Goal: Information Seeking & Learning: Learn about a topic

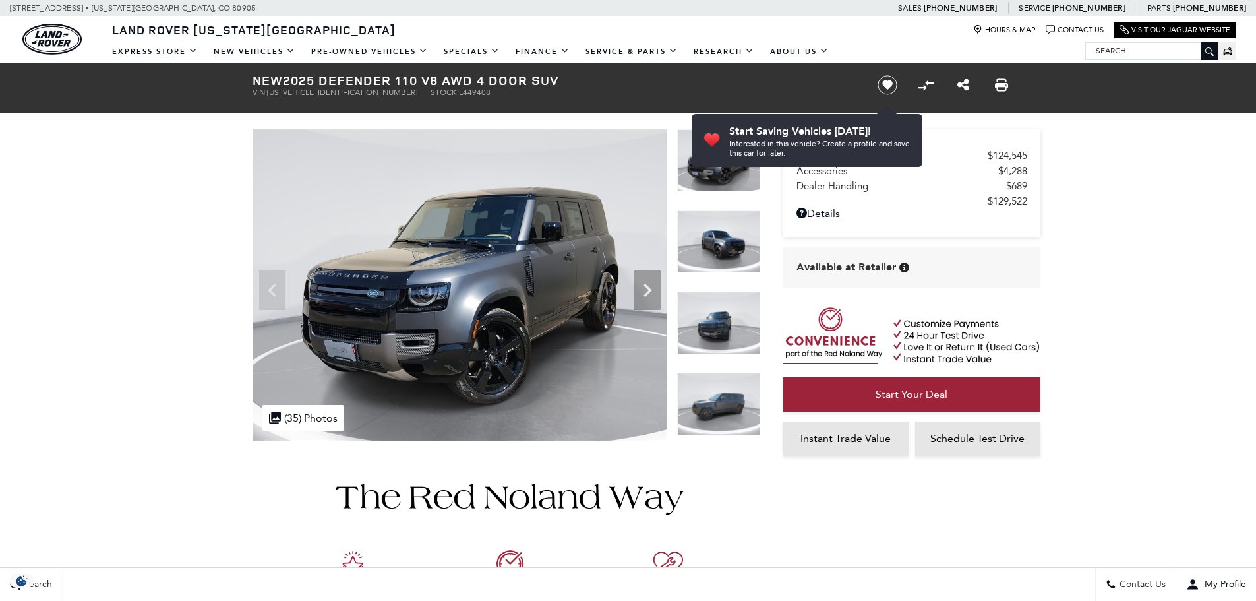
click at [442, 276] on img at bounding box center [460, 284] width 415 height 311
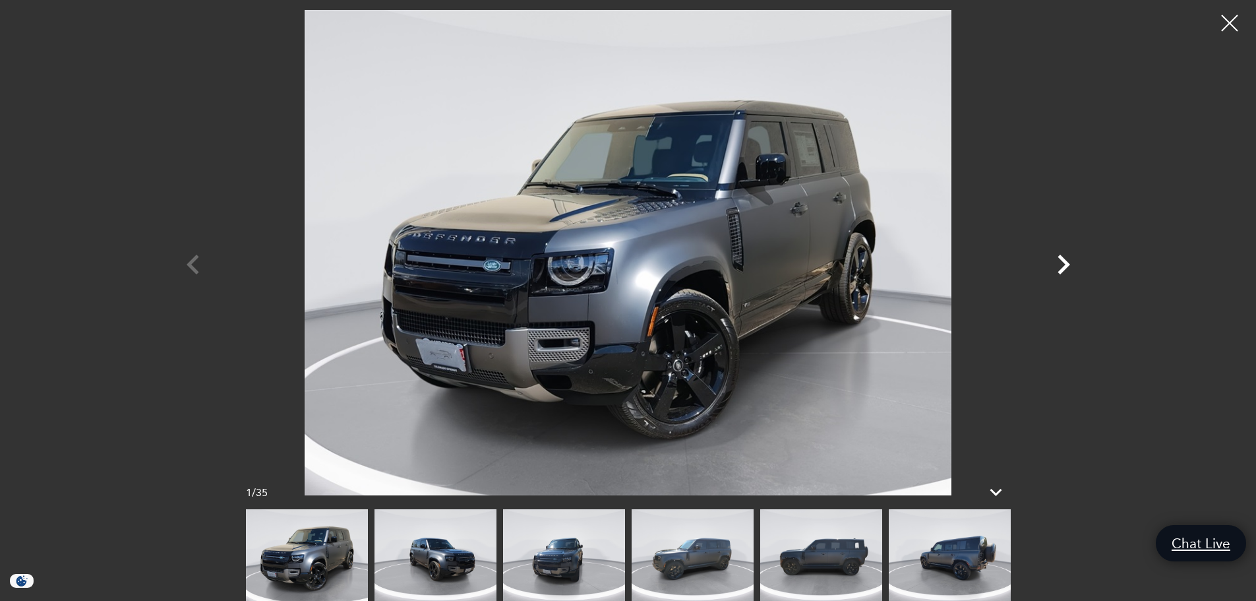
click at [1062, 264] on icon "Next" at bounding box center [1064, 265] width 40 height 40
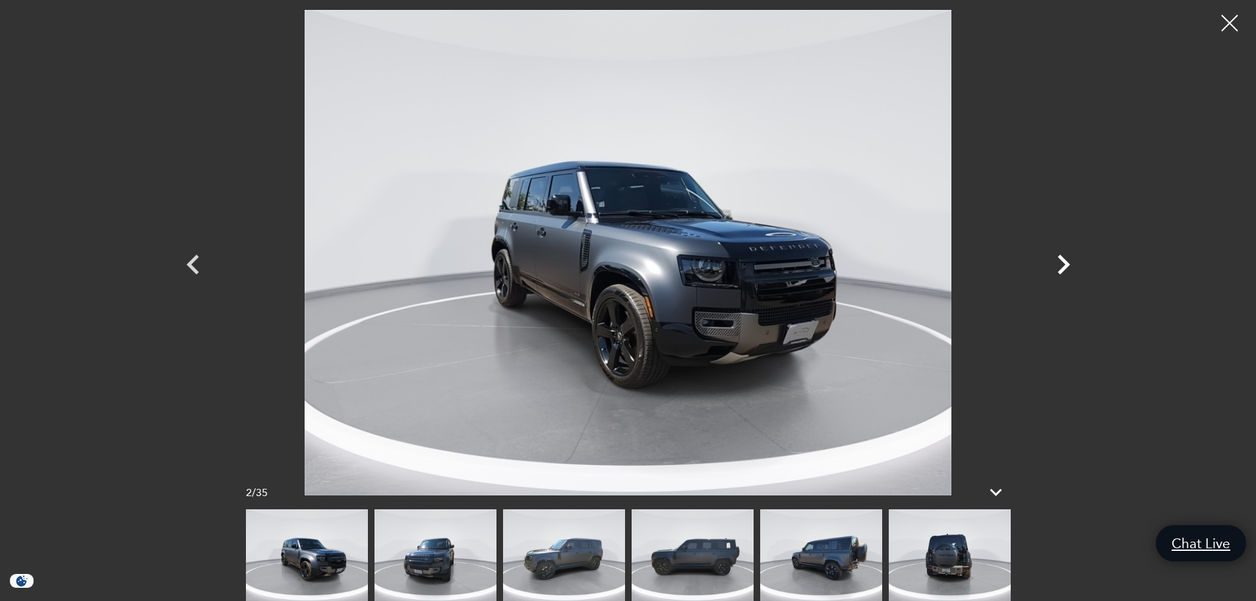
click at [1061, 264] on icon "Next" at bounding box center [1064, 265] width 40 height 40
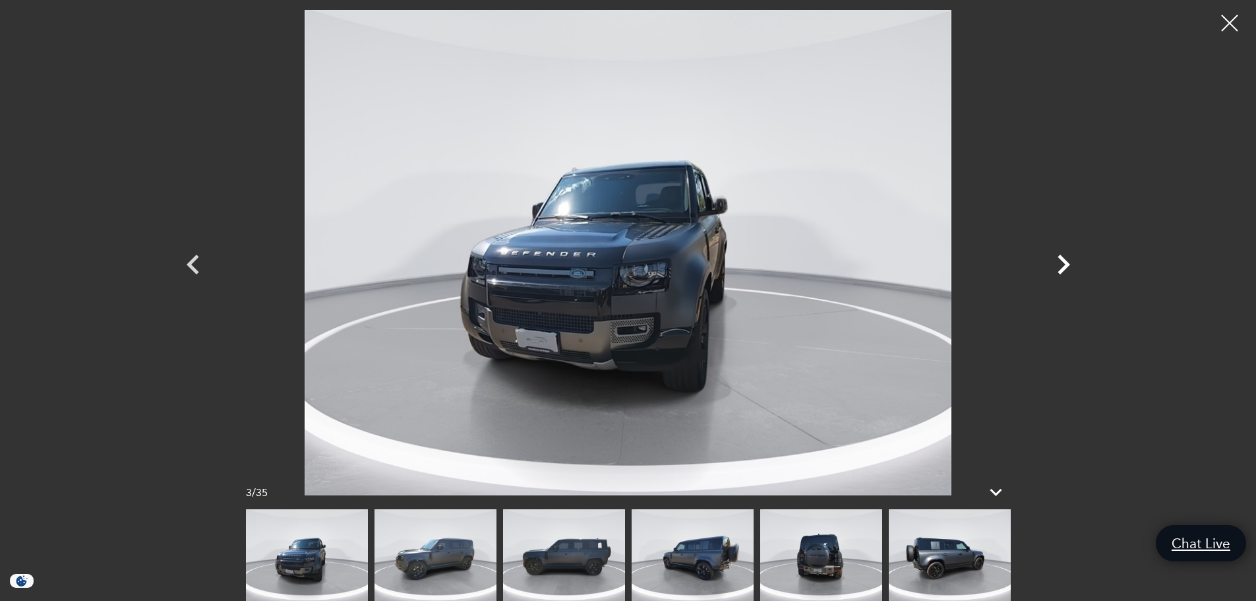
click at [1061, 264] on icon "Next" at bounding box center [1064, 265] width 40 height 40
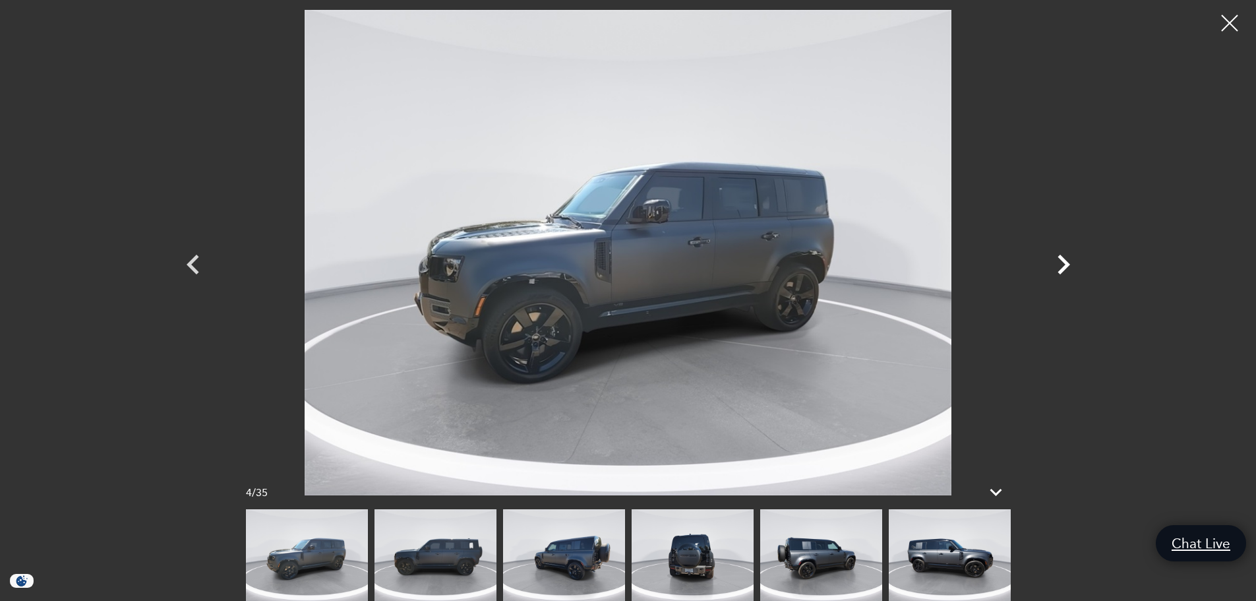
click at [1061, 264] on icon "Next" at bounding box center [1064, 265] width 40 height 40
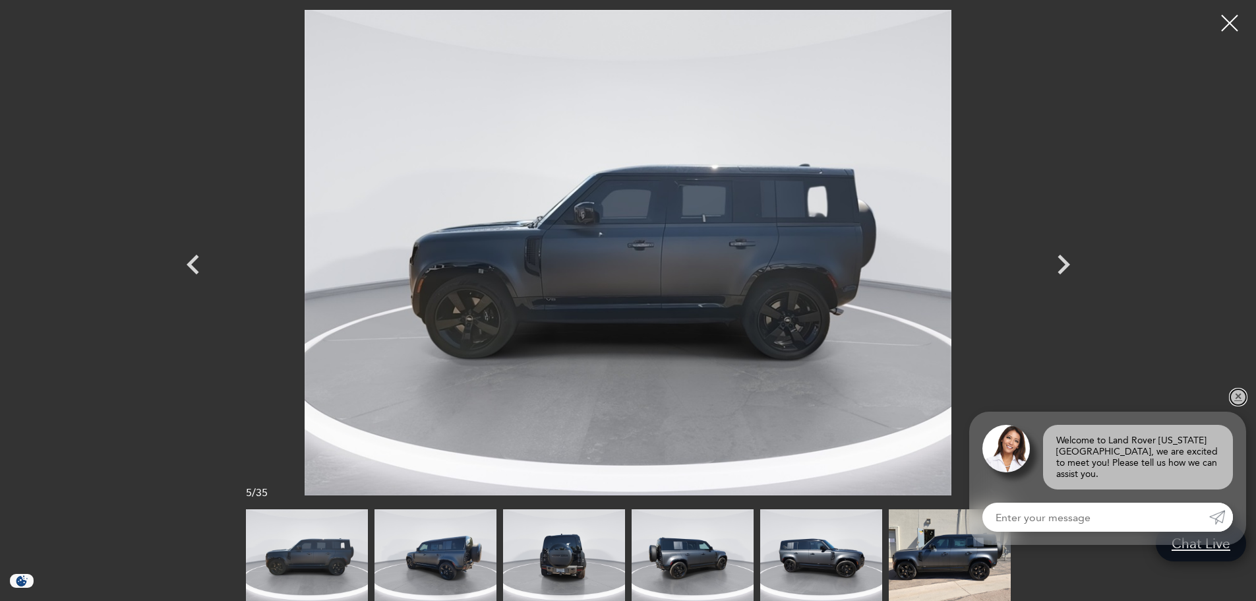
click at [1239, 405] on link "✕" at bounding box center [1239, 397] width 16 height 16
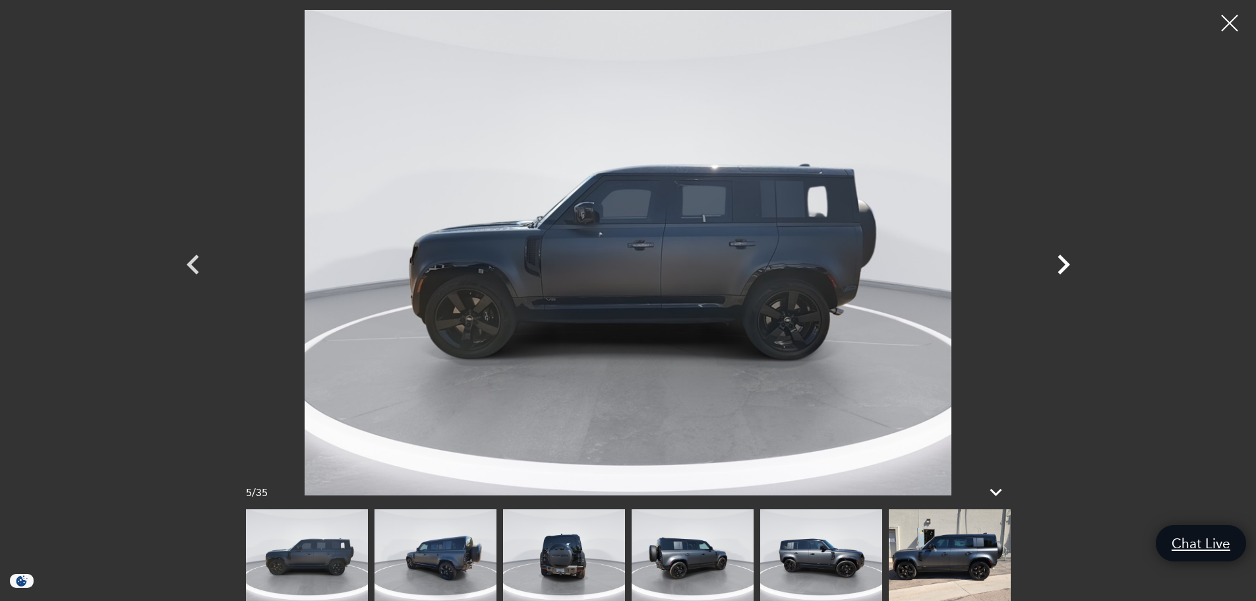
click at [1060, 258] on icon "Next" at bounding box center [1064, 265] width 13 height 20
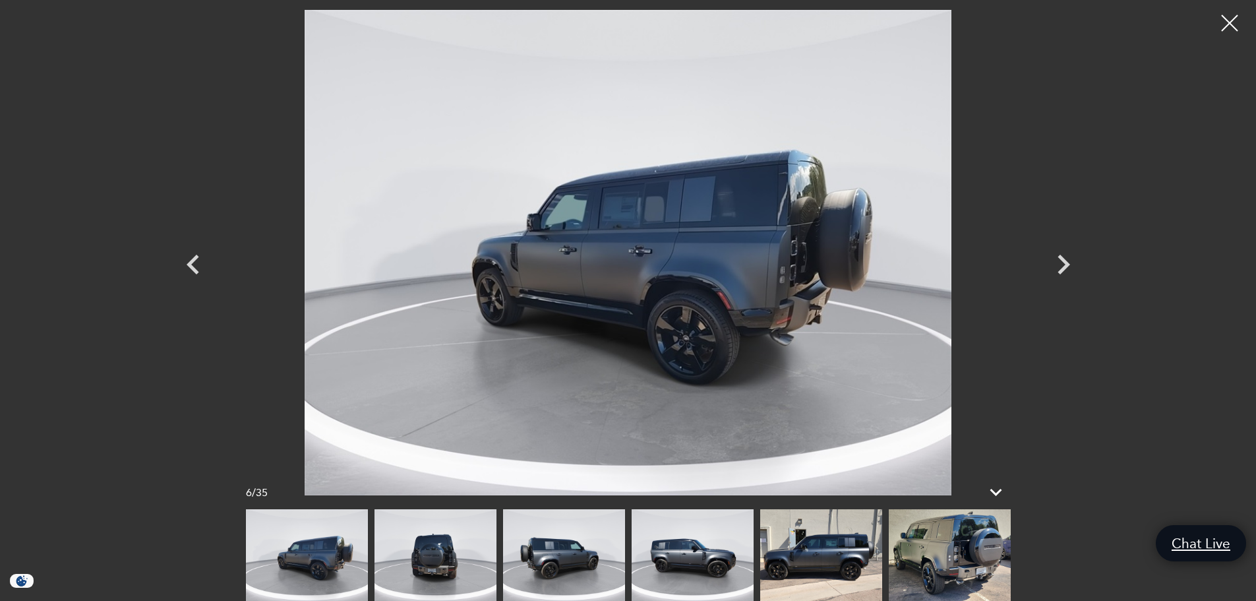
click at [807, 563] on img at bounding box center [821, 555] width 122 height 92
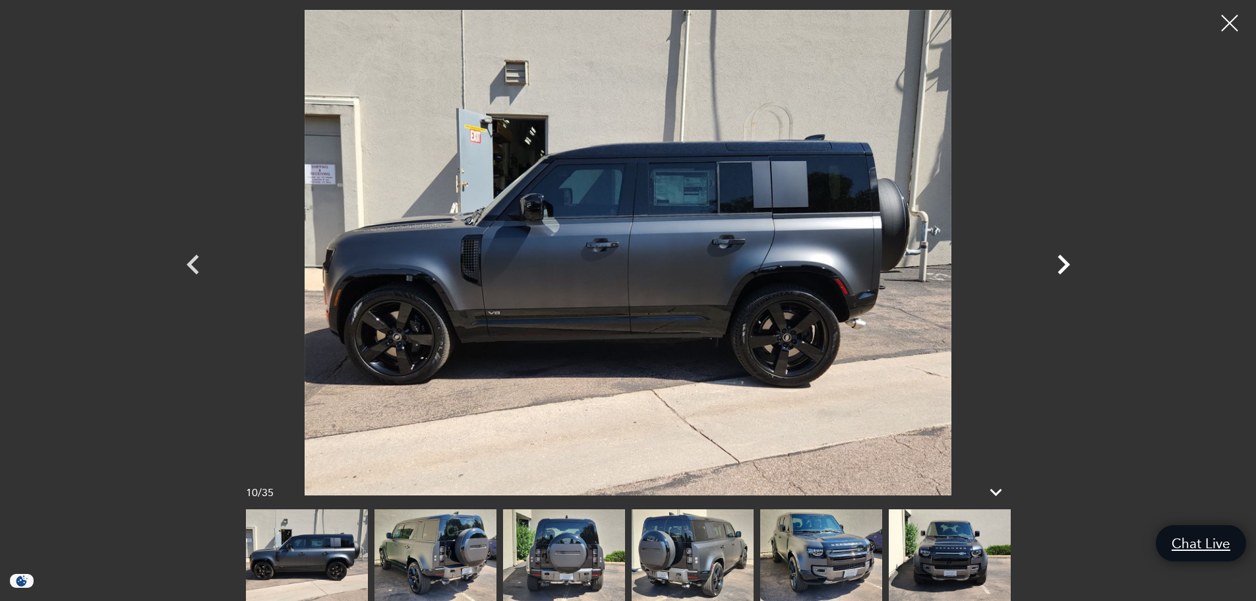
click at [1060, 266] on icon "Next" at bounding box center [1064, 265] width 40 height 40
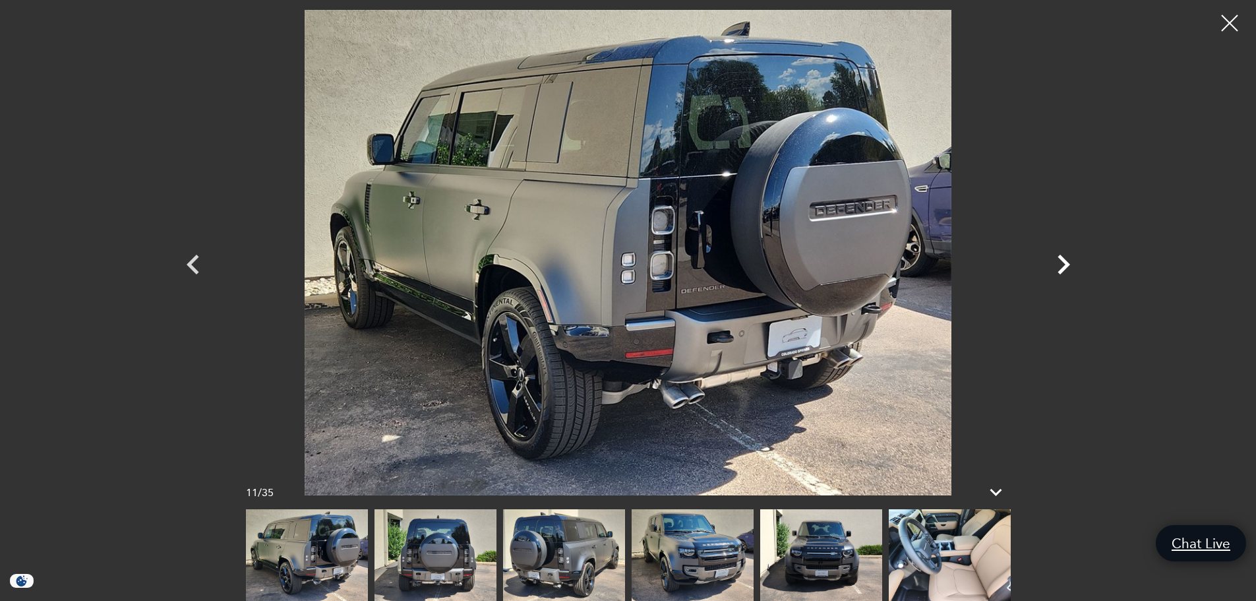
click at [1061, 266] on icon "Next" at bounding box center [1064, 265] width 40 height 40
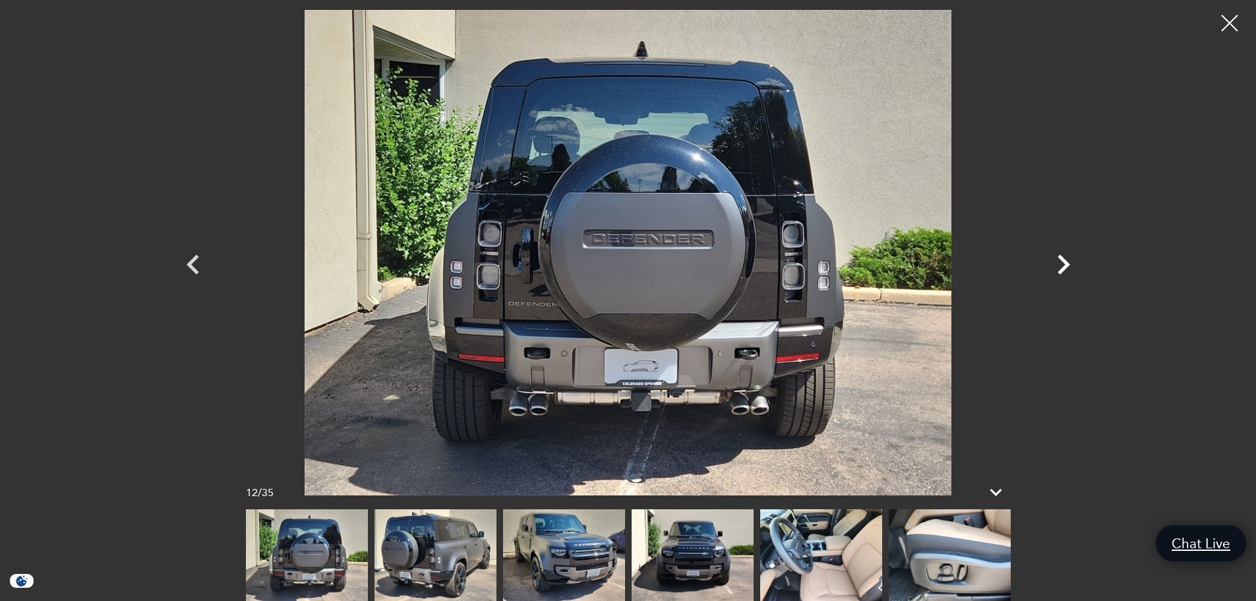
click at [1061, 266] on icon "Next" at bounding box center [1064, 265] width 40 height 40
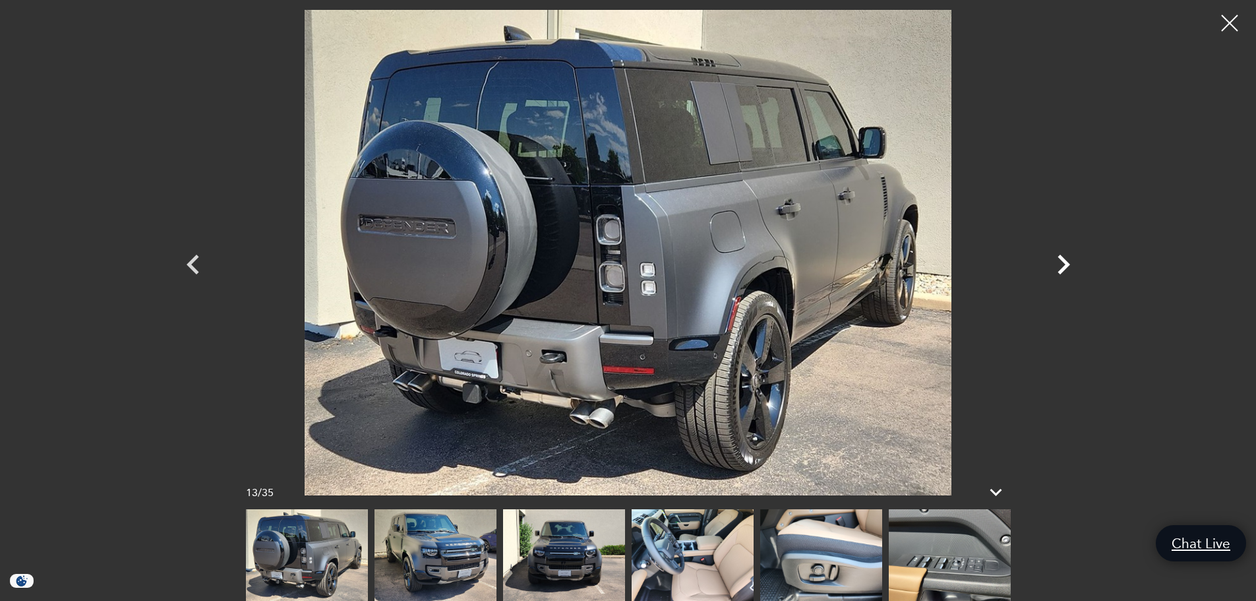
click at [1062, 266] on icon "Next" at bounding box center [1064, 265] width 40 height 40
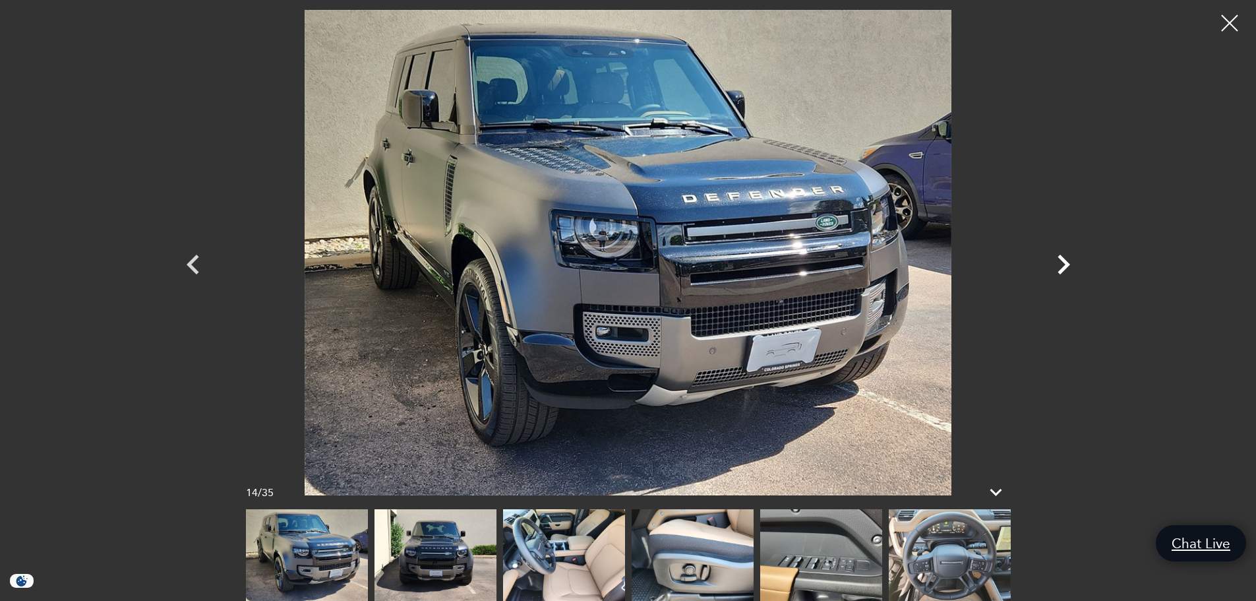
click at [1062, 266] on icon "Next" at bounding box center [1064, 265] width 40 height 40
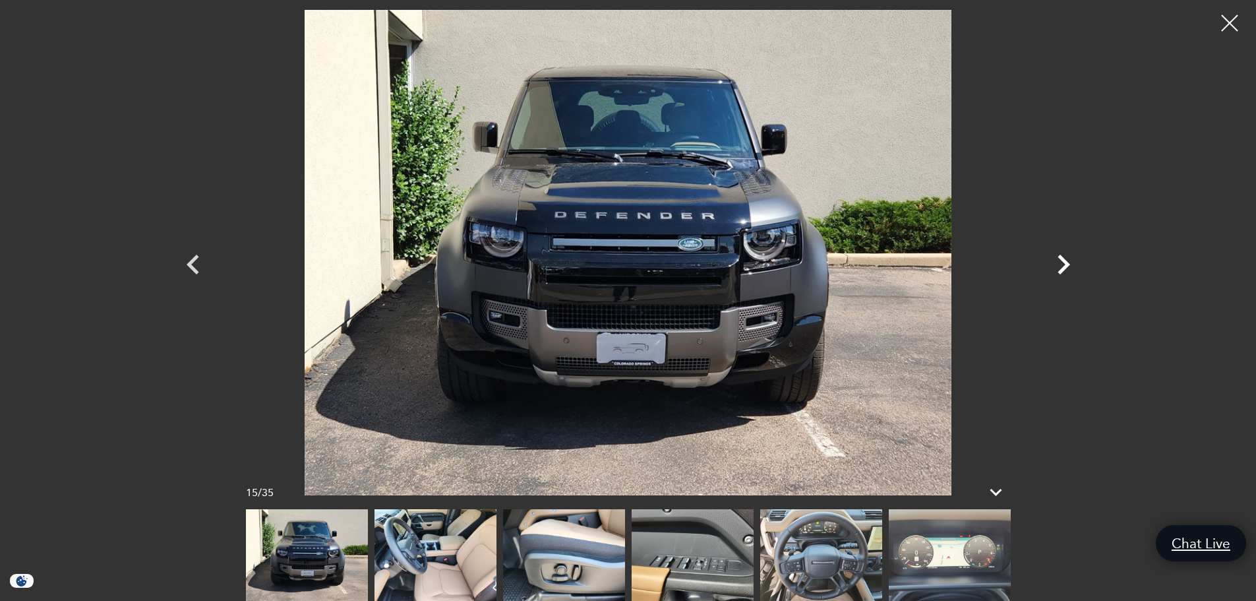
click at [1062, 266] on icon "Next" at bounding box center [1064, 265] width 40 height 40
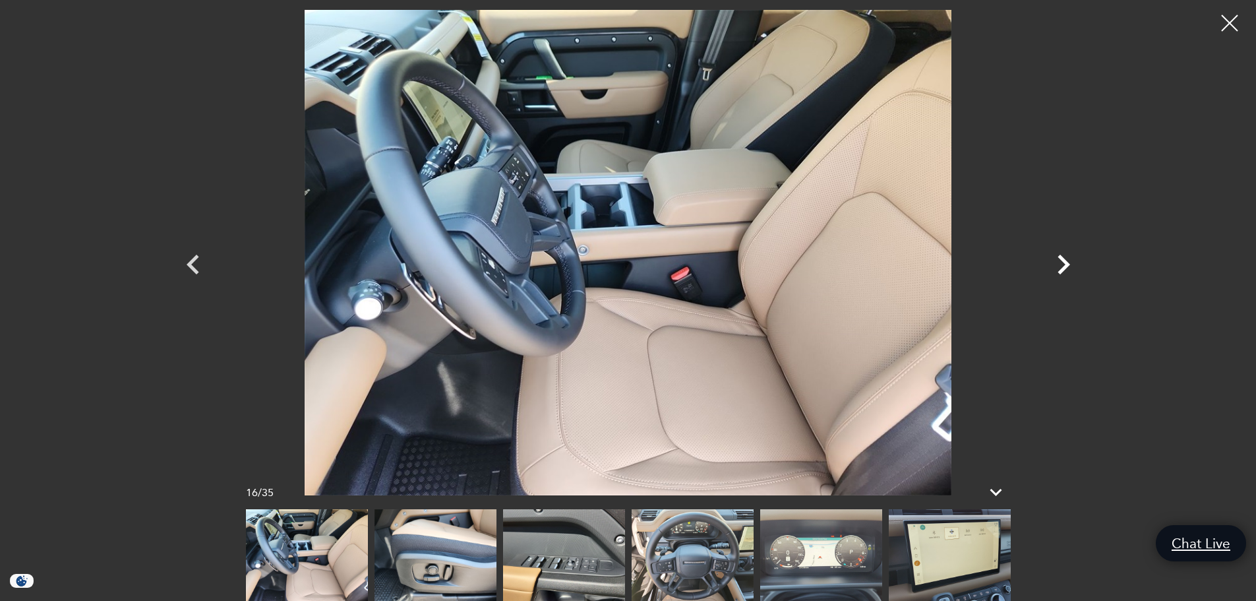
click at [1062, 266] on icon "Next" at bounding box center [1064, 265] width 40 height 40
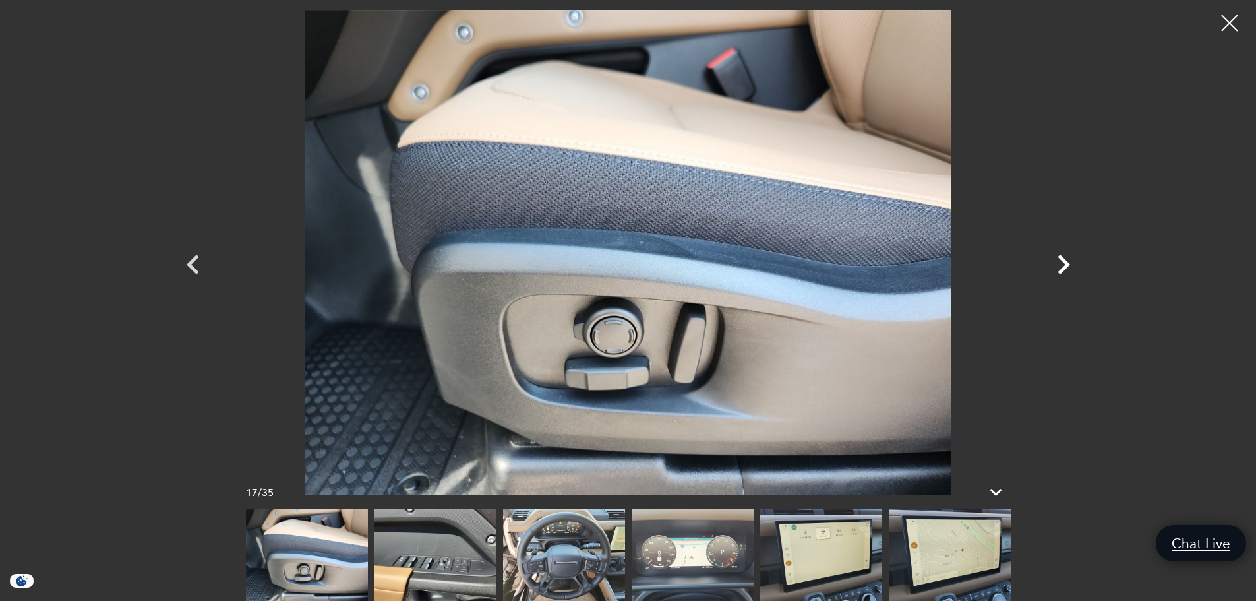
click at [1062, 266] on icon "Next" at bounding box center [1064, 265] width 40 height 40
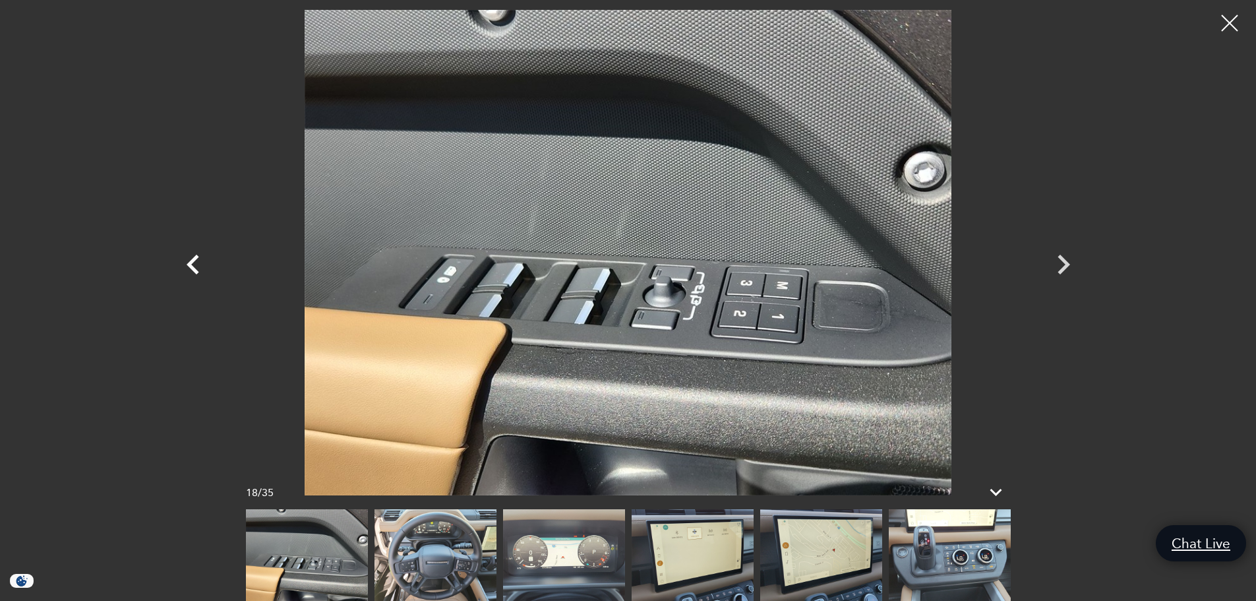
click at [187, 265] on icon "Previous" at bounding box center [193, 265] width 40 height 40
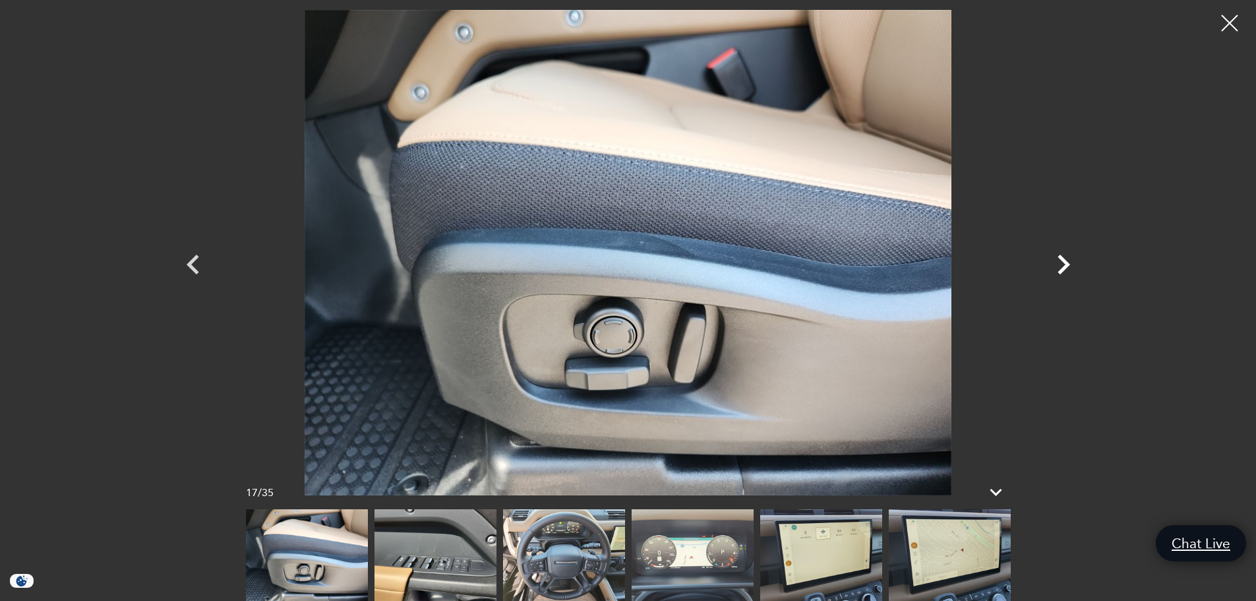
click at [1070, 262] on icon "Next" at bounding box center [1064, 265] width 40 height 40
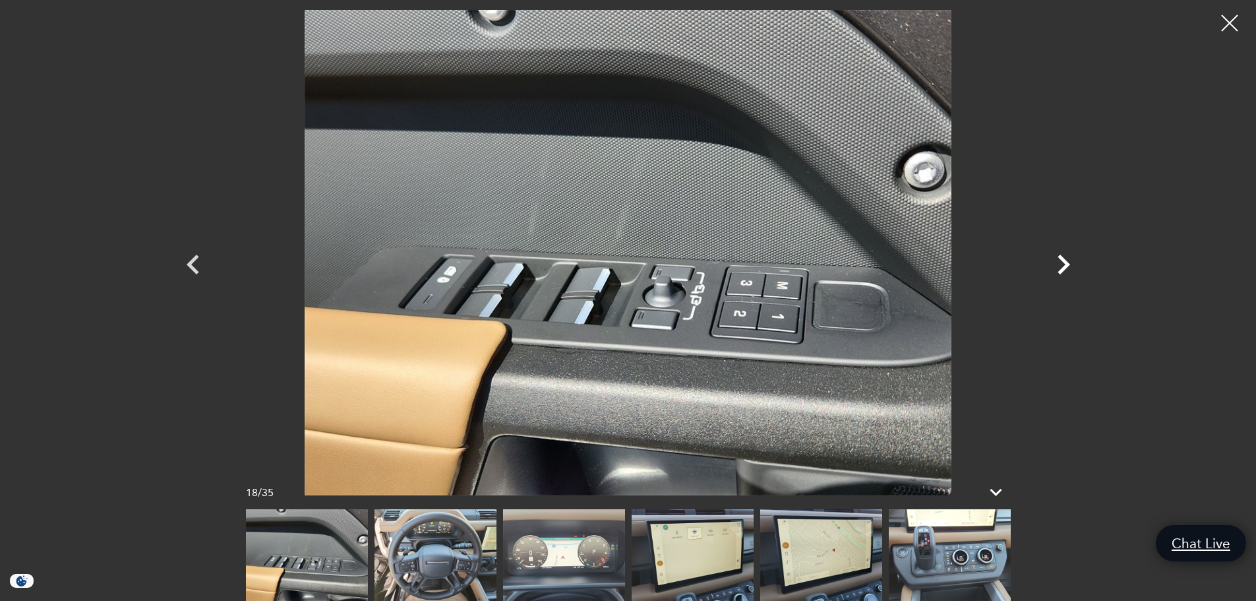
click at [1070, 262] on icon "Next" at bounding box center [1064, 265] width 40 height 40
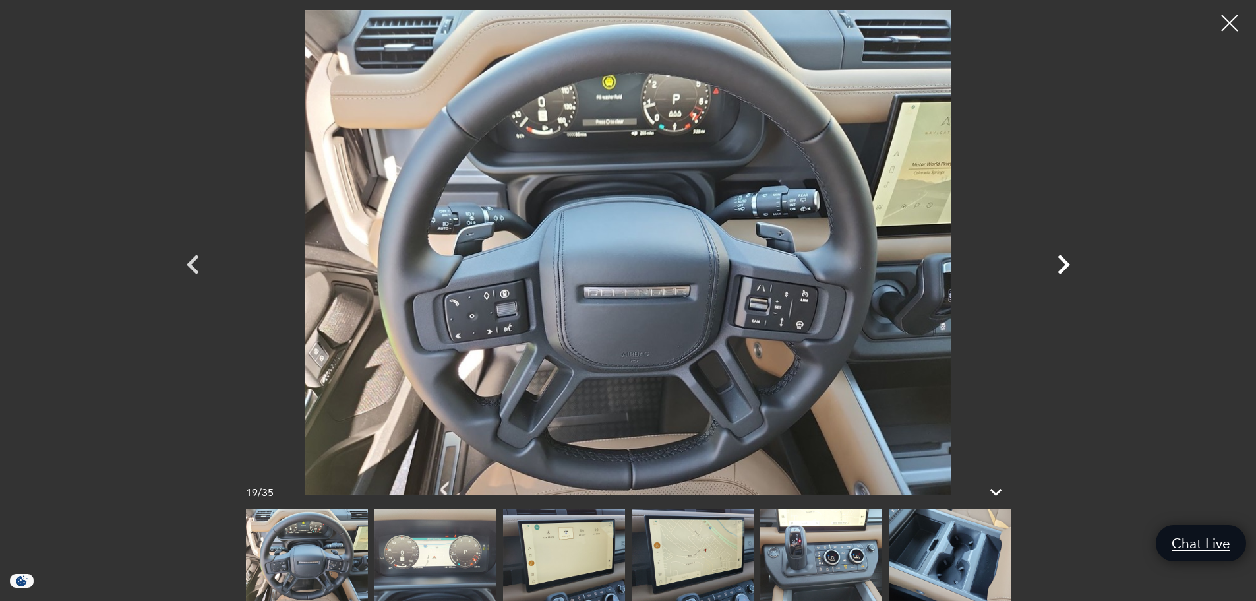
click at [1062, 268] on icon "Next" at bounding box center [1064, 265] width 13 height 20
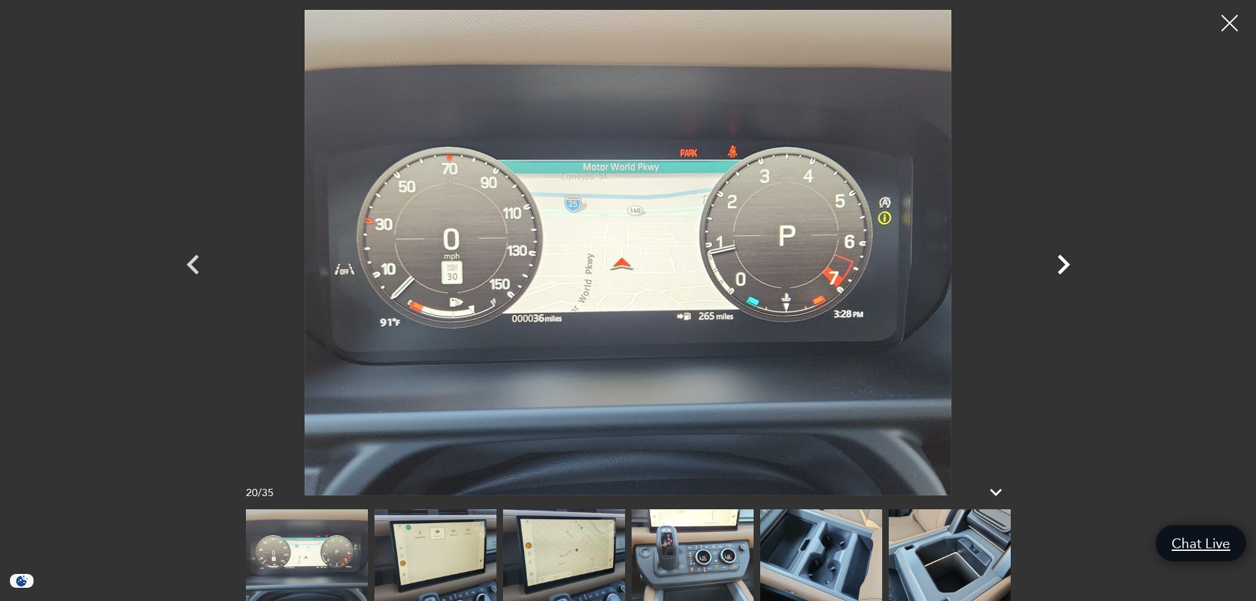
click at [1062, 268] on icon "Next" at bounding box center [1064, 265] width 13 height 20
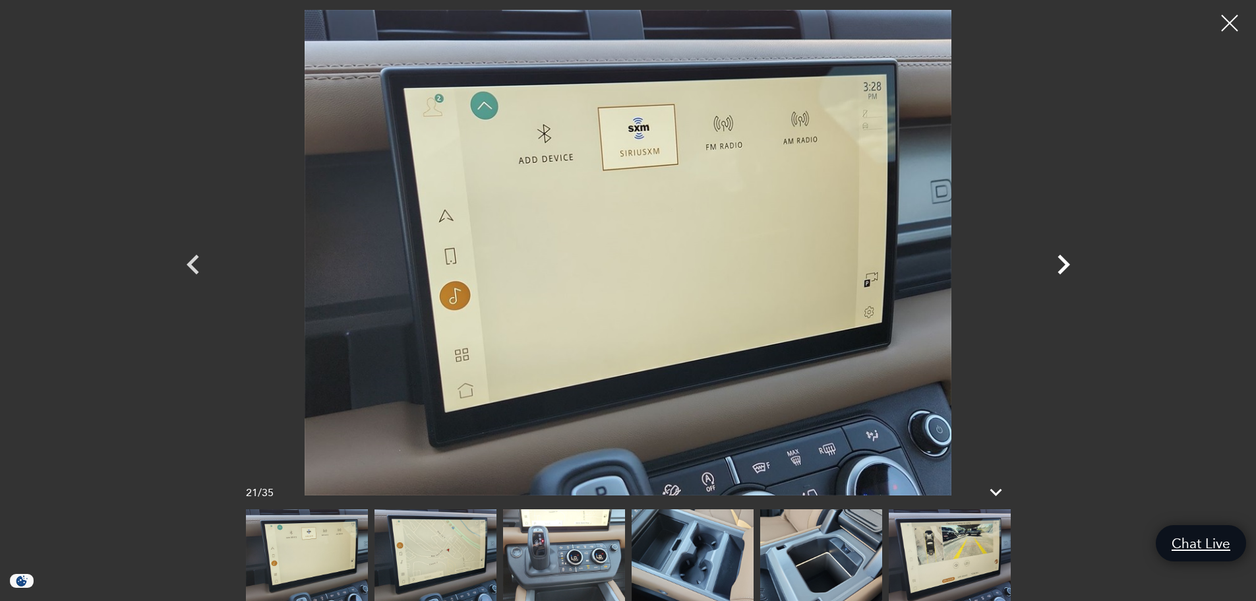
click at [1062, 268] on icon "Next" at bounding box center [1064, 265] width 13 height 20
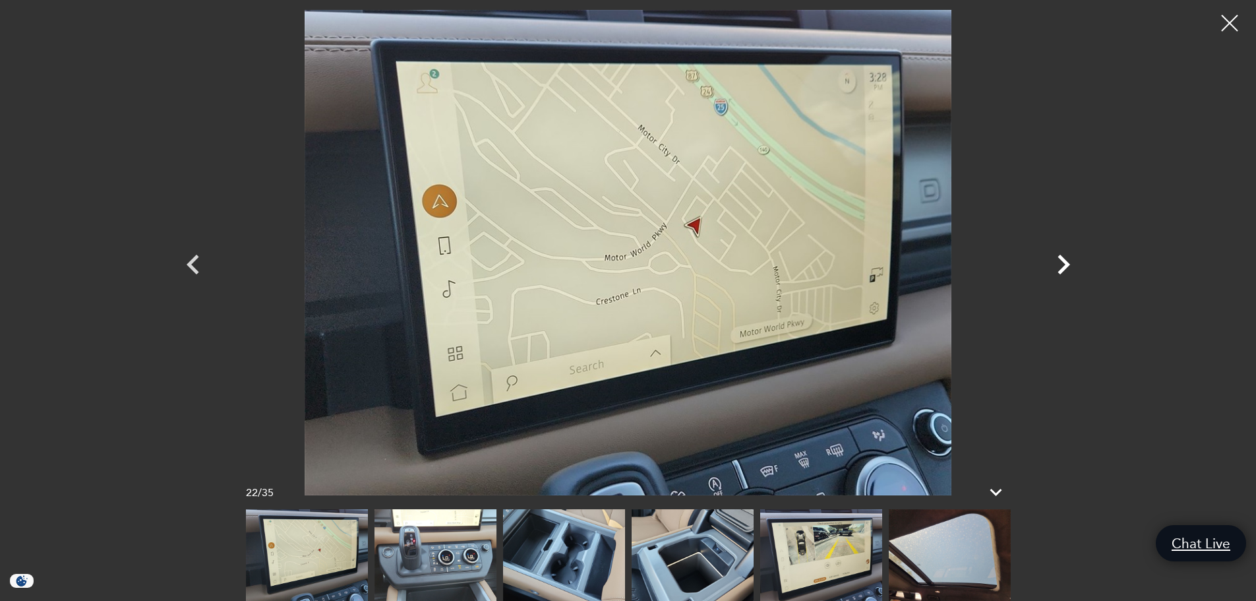
click at [1062, 268] on icon "Next" at bounding box center [1064, 265] width 13 height 20
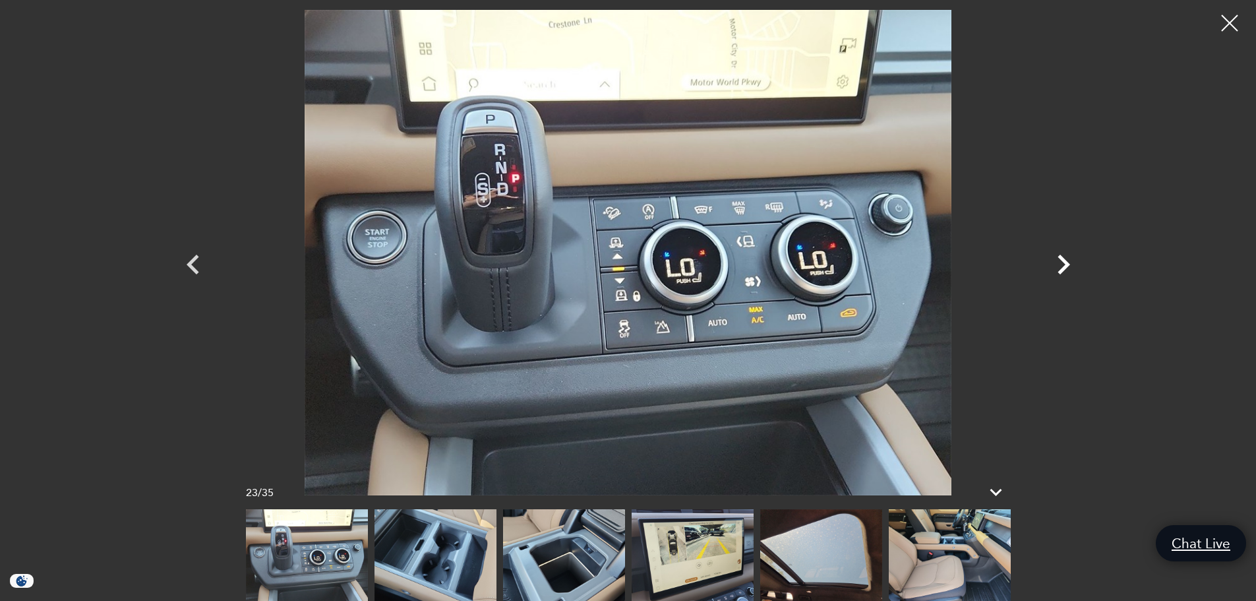
click at [1060, 268] on icon "Next" at bounding box center [1064, 265] width 40 height 40
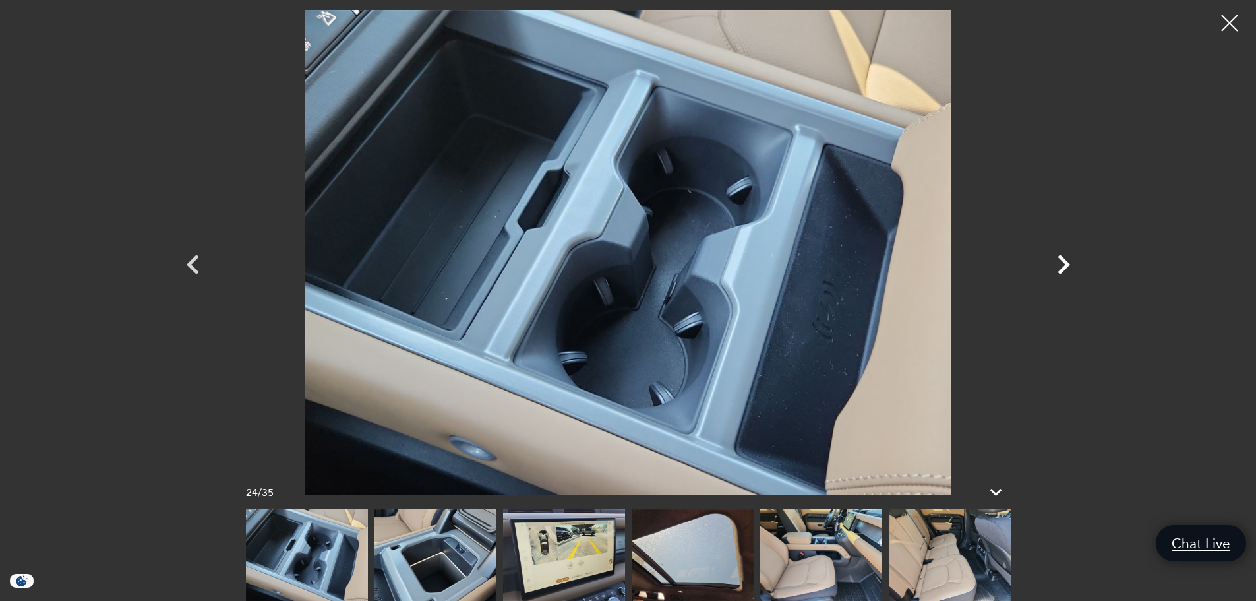
click at [1060, 268] on icon "Next" at bounding box center [1064, 265] width 40 height 40
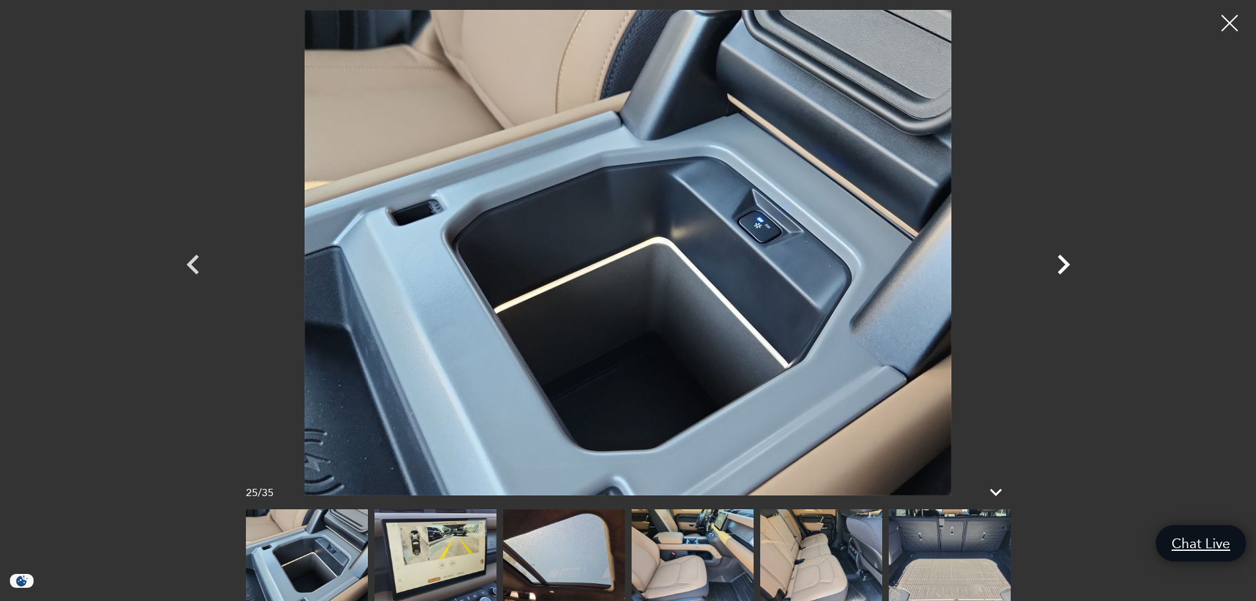
click at [1060, 268] on icon "Next" at bounding box center [1064, 265] width 40 height 40
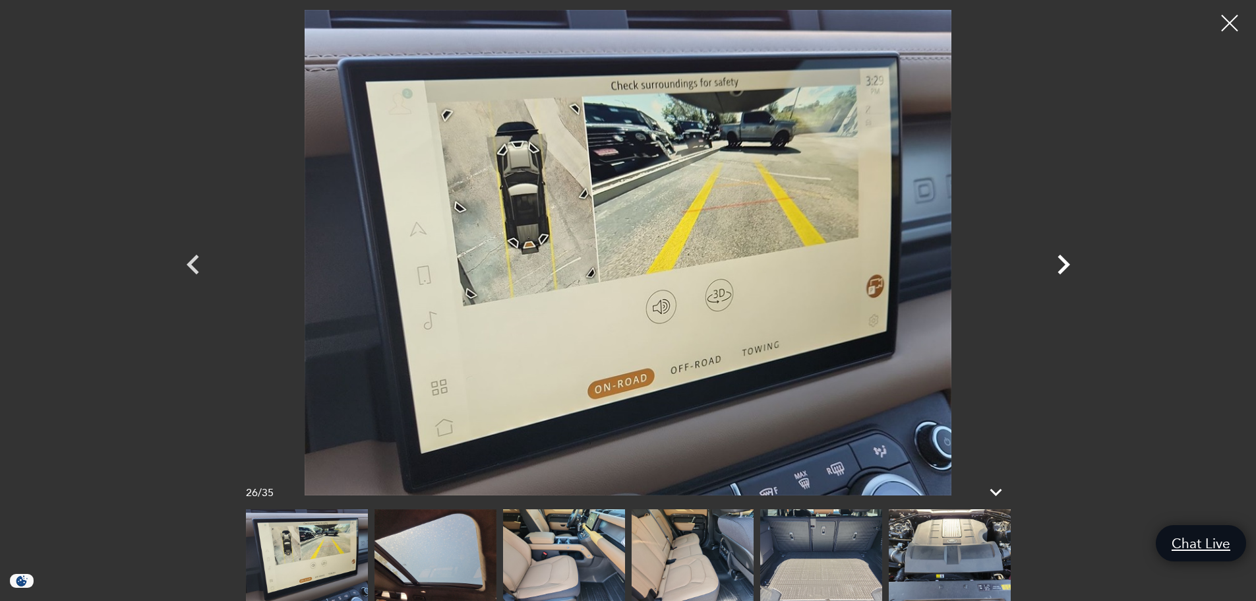
click at [1061, 267] on icon "Next" at bounding box center [1064, 265] width 40 height 40
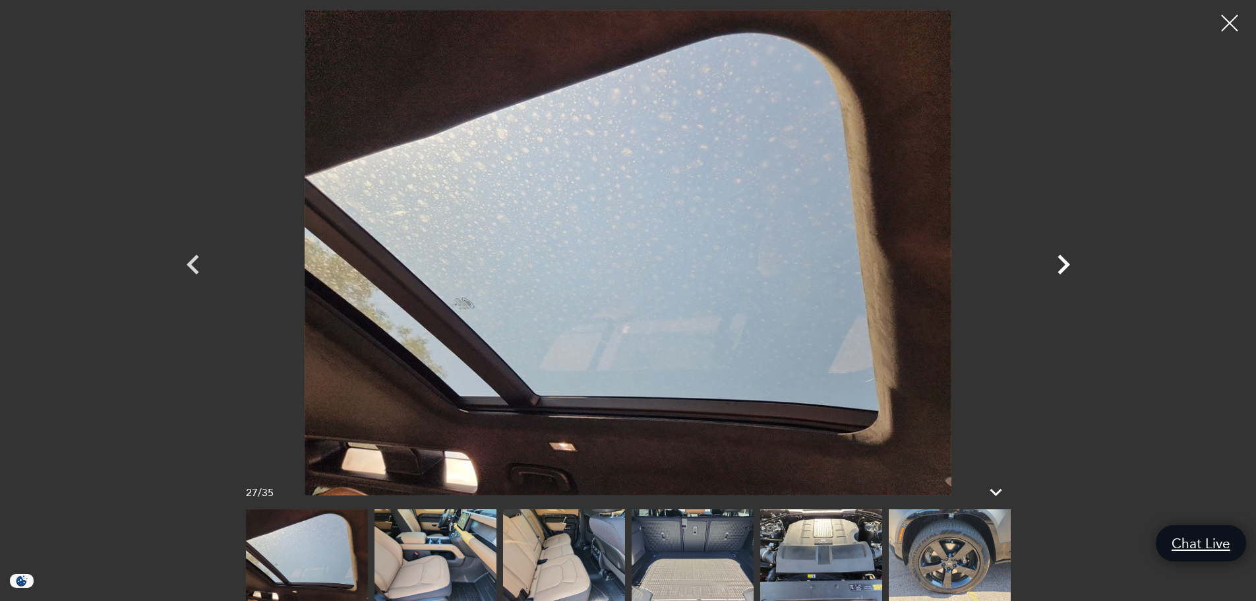
click at [1061, 267] on icon "Next" at bounding box center [1064, 265] width 40 height 40
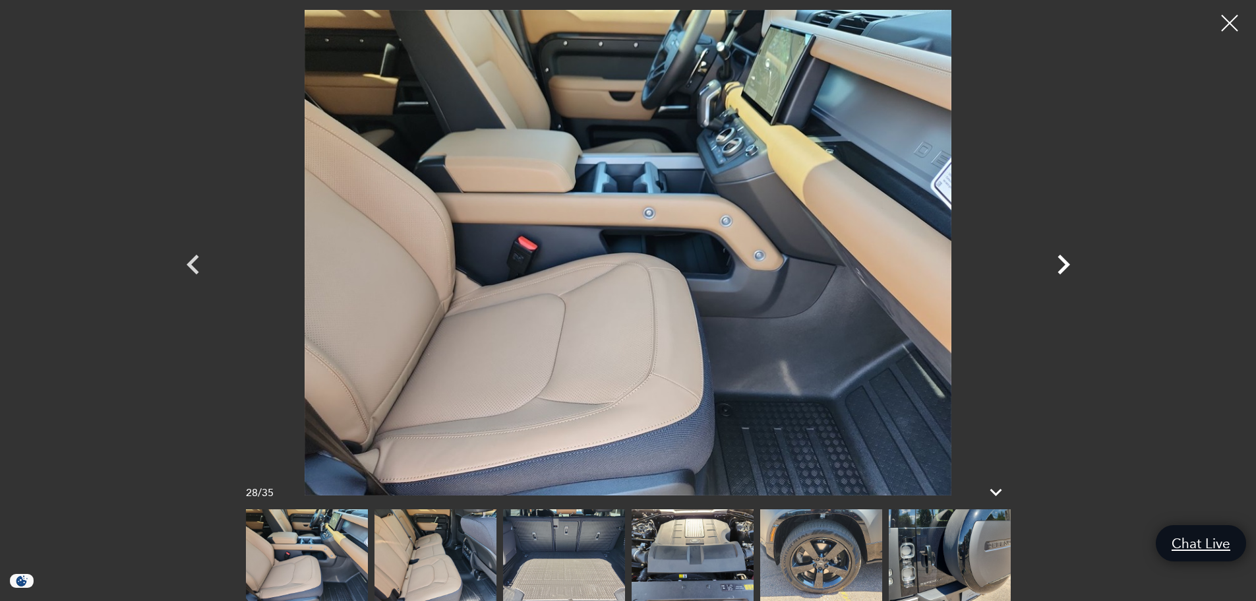
click at [1064, 259] on icon "Next" at bounding box center [1064, 265] width 13 height 20
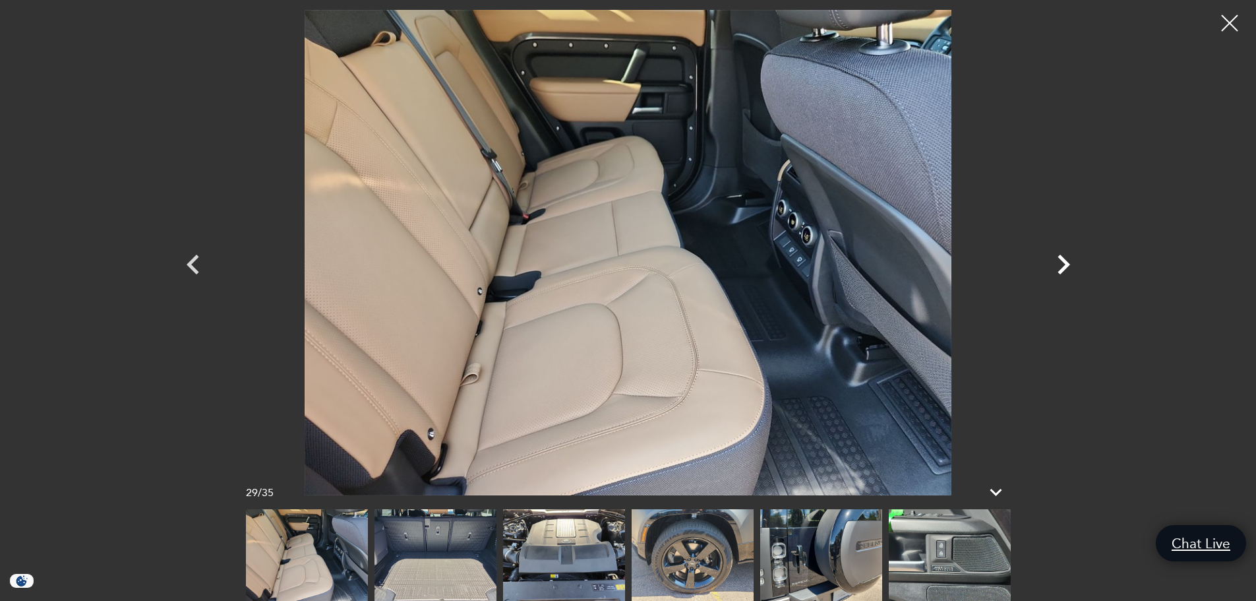
click at [1063, 261] on icon "Next" at bounding box center [1064, 265] width 13 height 20
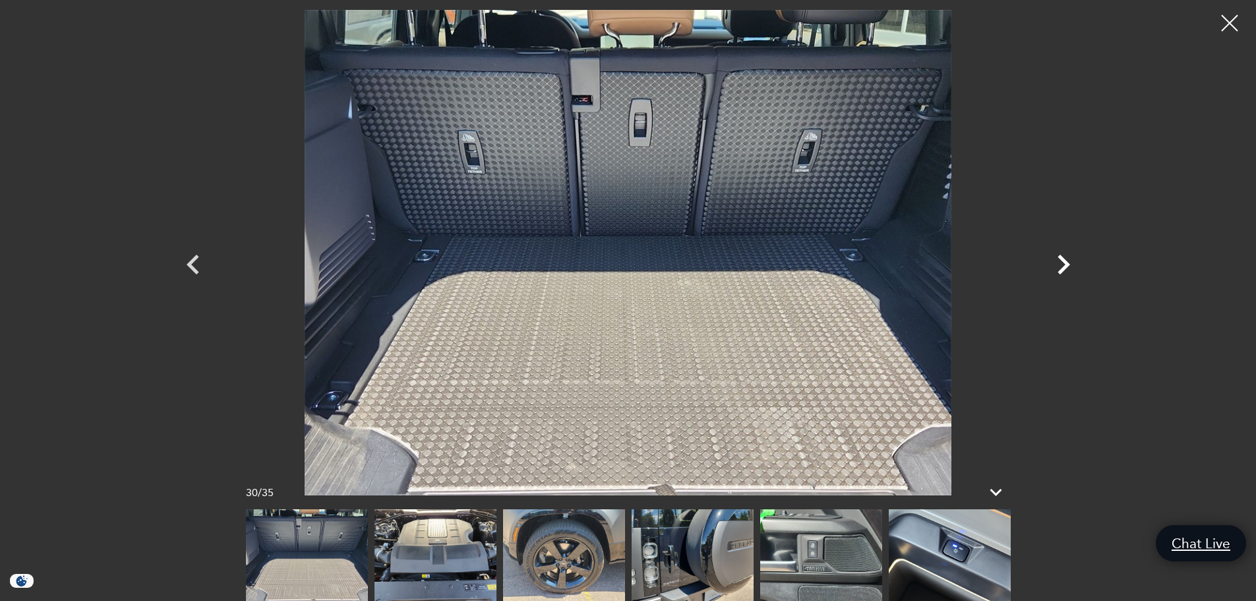
click at [1065, 266] on icon "Next" at bounding box center [1064, 265] width 13 height 20
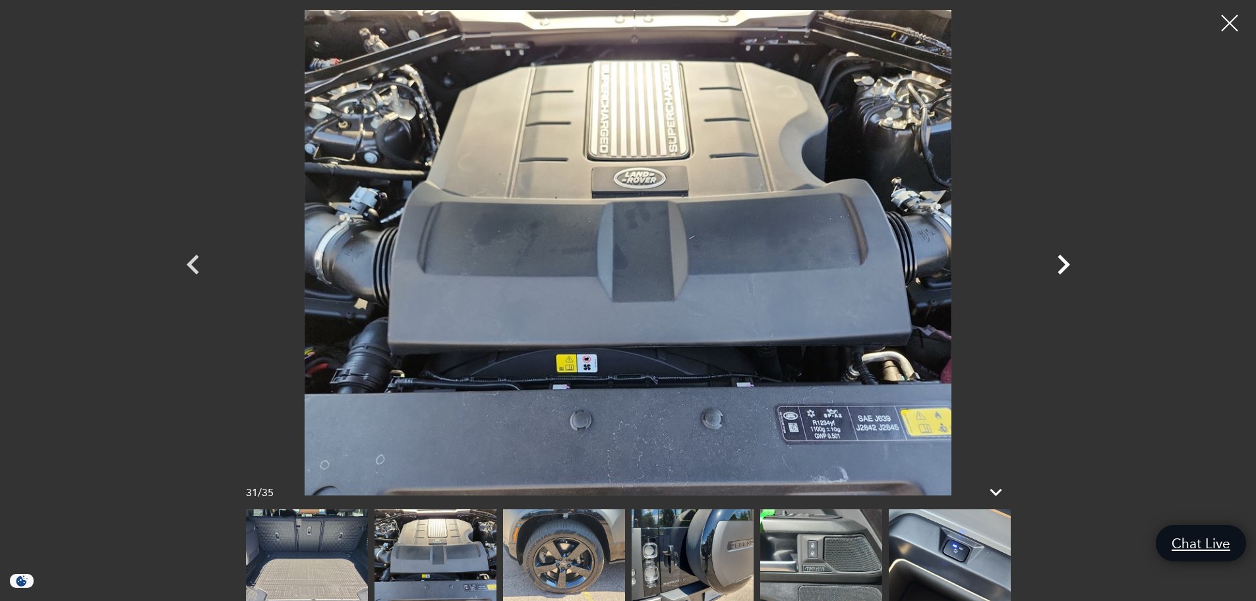
click at [1065, 266] on icon "Next" at bounding box center [1064, 265] width 13 height 20
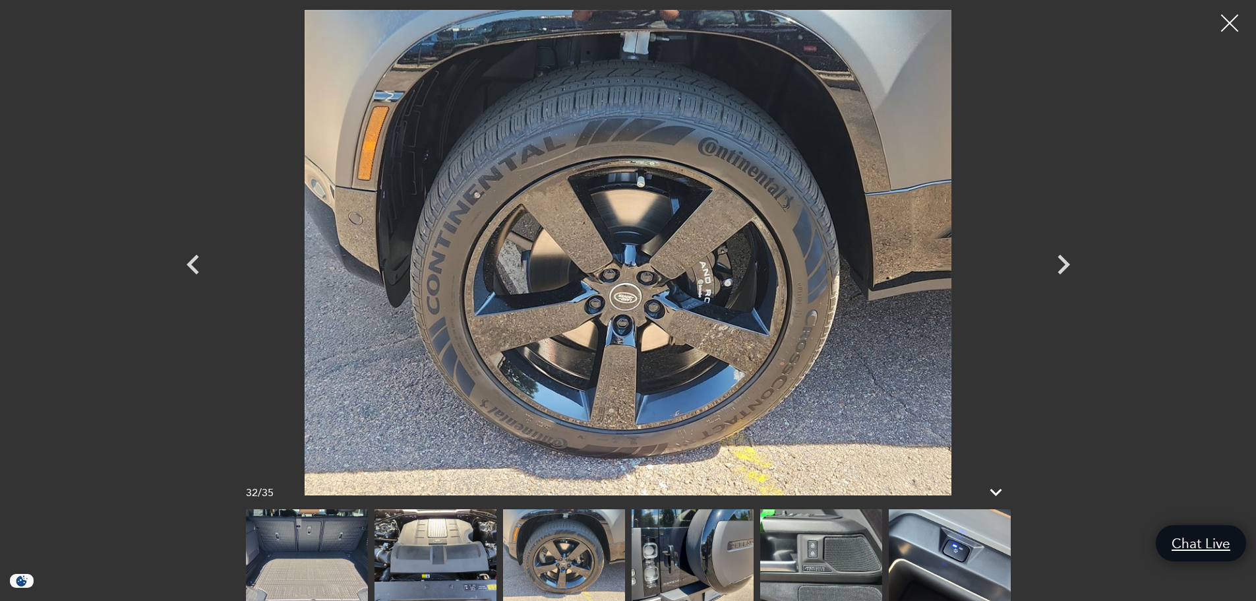
click at [1232, 16] on div at bounding box center [1230, 23] width 35 height 35
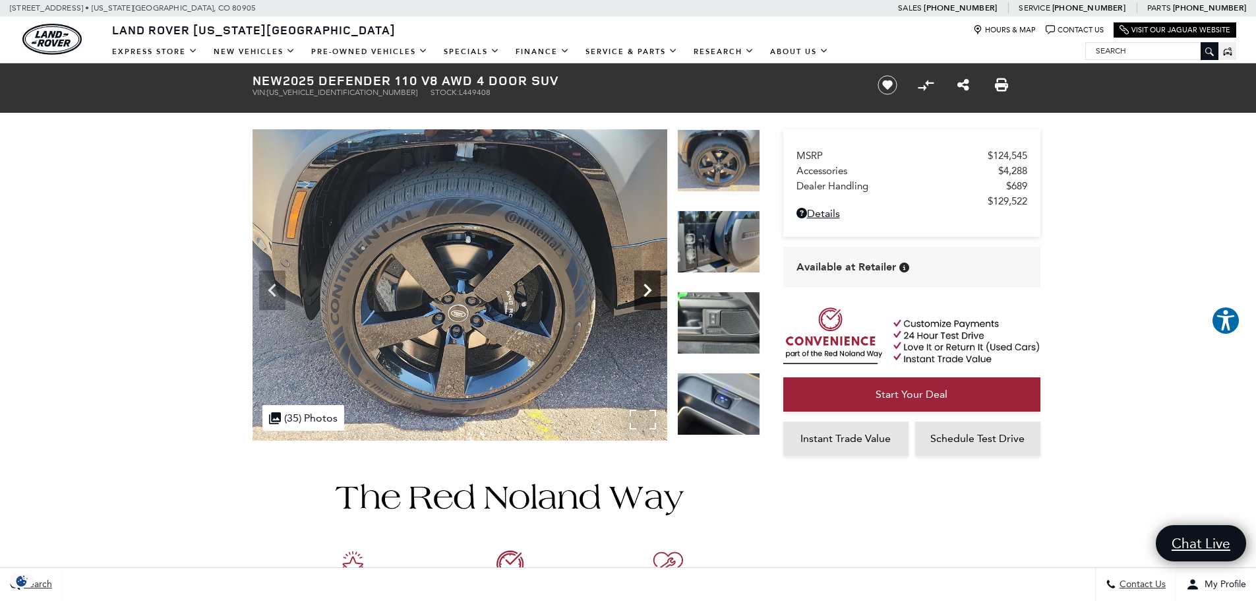
click at [650, 295] on icon "Next" at bounding box center [647, 290] width 26 height 26
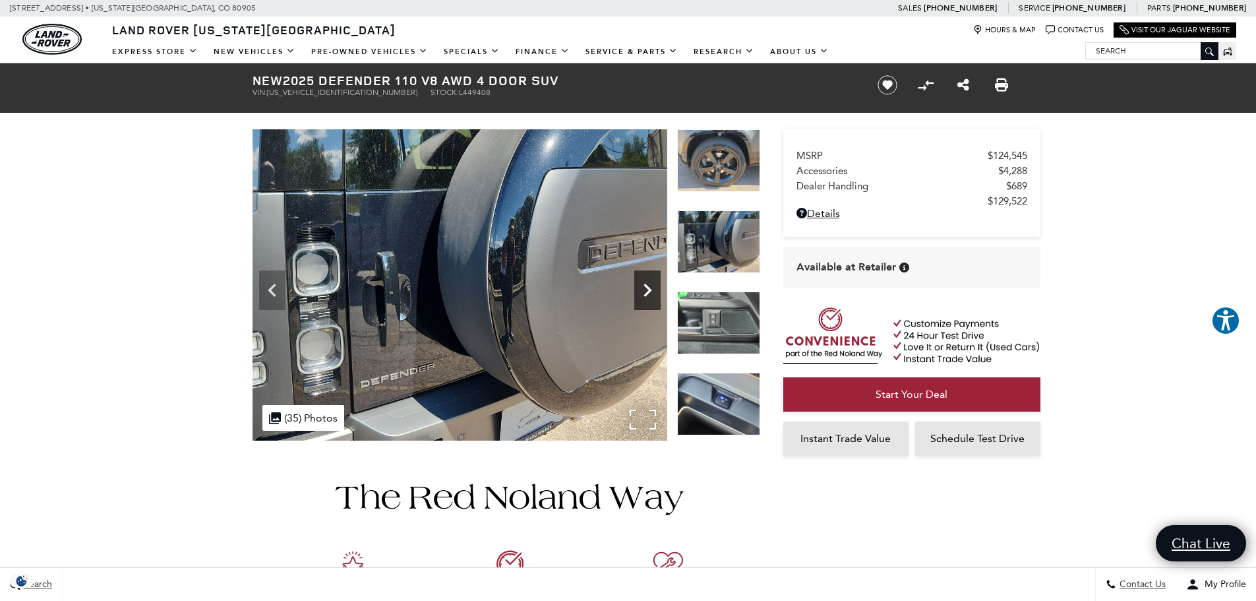
click at [650, 295] on icon "Next" at bounding box center [647, 290] width 26 height 26
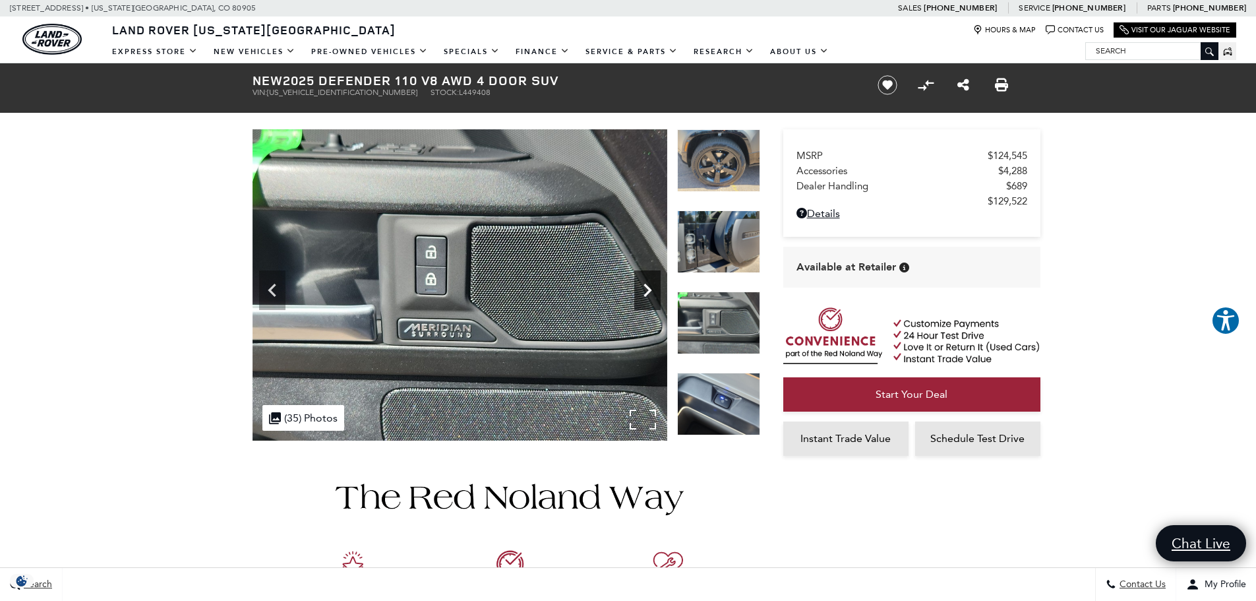
click at [650, 295] on icon "Next" at bounding box center [647, 290] width 26 height 26
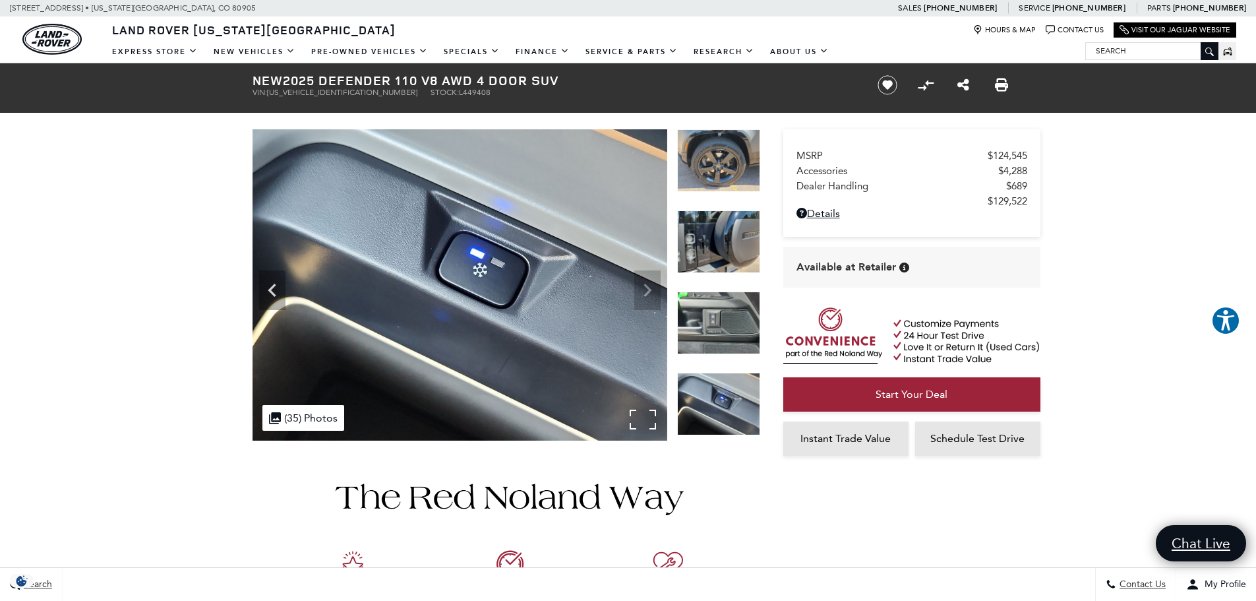
click at [650, 295] on img at bounding box center [460, 284] width 415 height 311
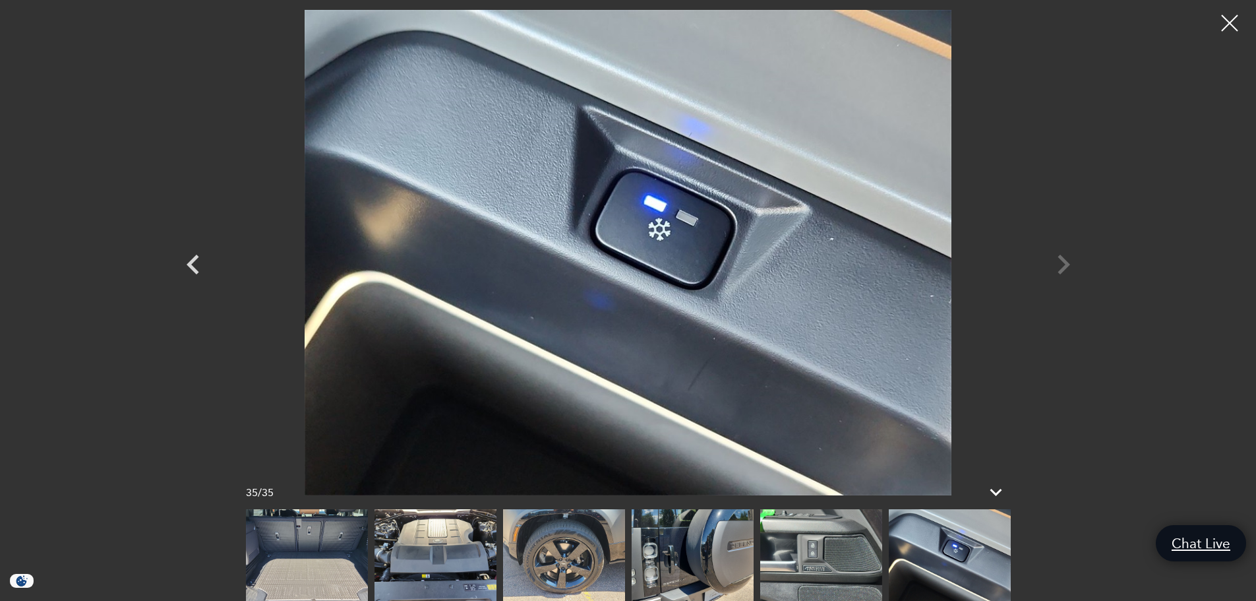
click at [1064, 268] on div at bounding box center [628, 252] width 923 height 485
click at [1225, 20] on div at bounding box center [1230, 23] width 35 height 35
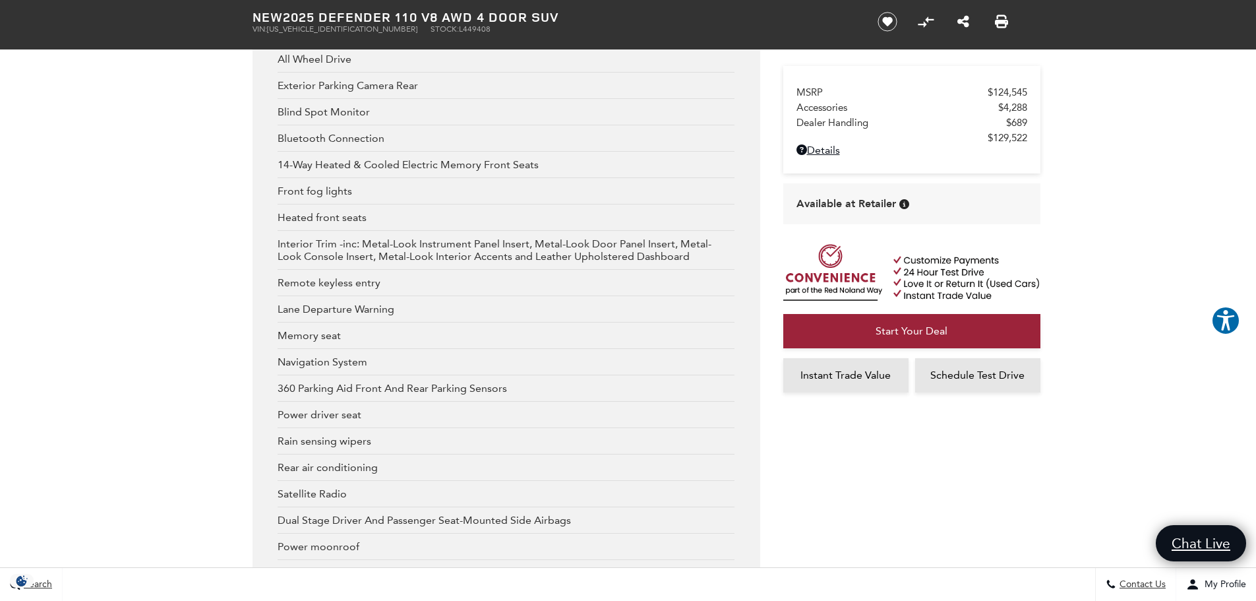
scroll to position [2704, 0]
